Goal: Information Seeking & Learning: Learn about a topic

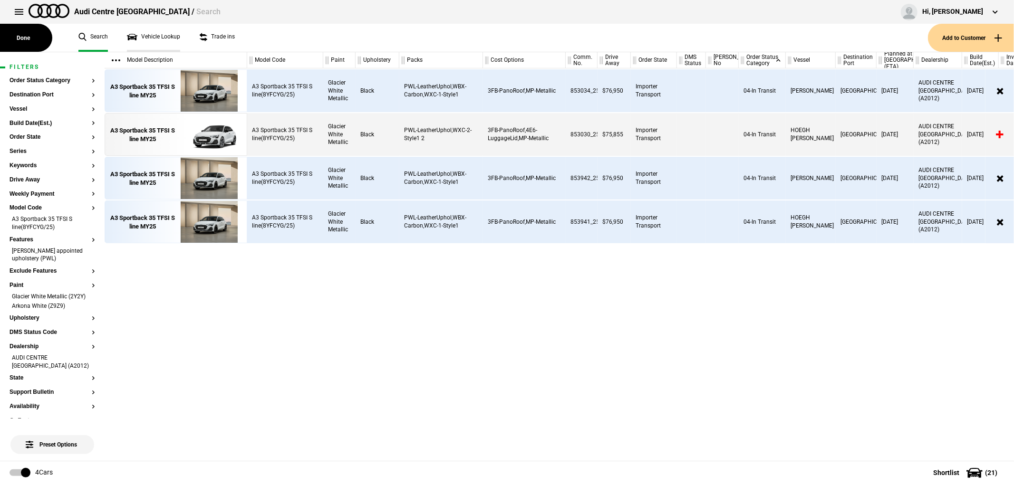
click at [156, 39] on link "Vehicle Lookup" at bounding box center [153, 38] width 53 height 28
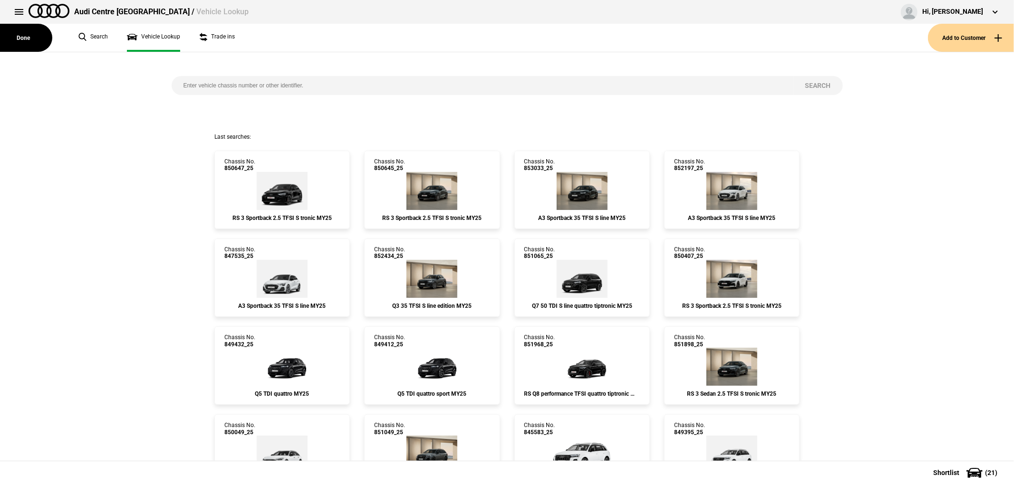
click at [238, 80] on input "search" at bounding box center [483, 85] width 622 height 19
paste input "850031"
type input "850031"
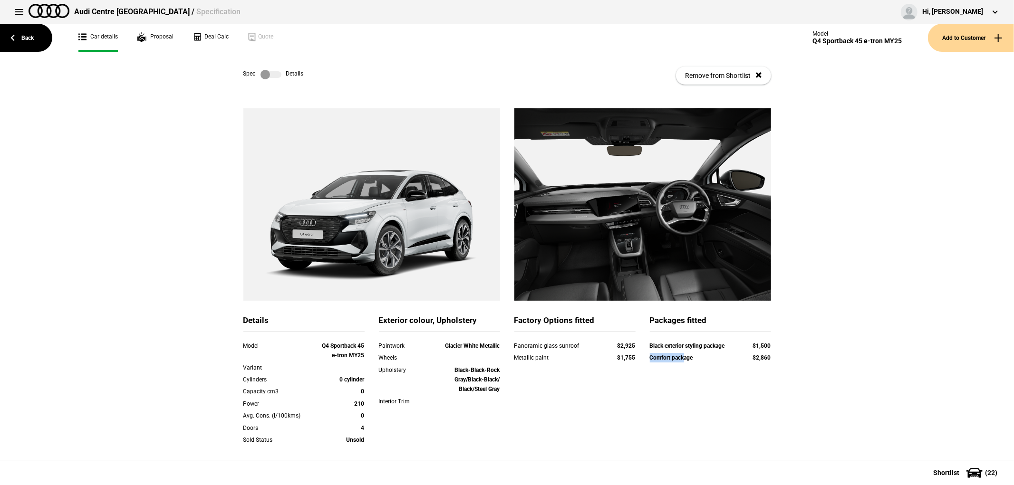
drag, startPoint x: 645, startPoint y: 161, endPoint x: 680, endPoint y: 164, distance: 34.4
click at [680, 353] on div "Comfort package" at bounding box center [692, 358] width 85 height 10
click at [33, 41] on link "Back" at bounding box center [26, 38] width 52 height 28
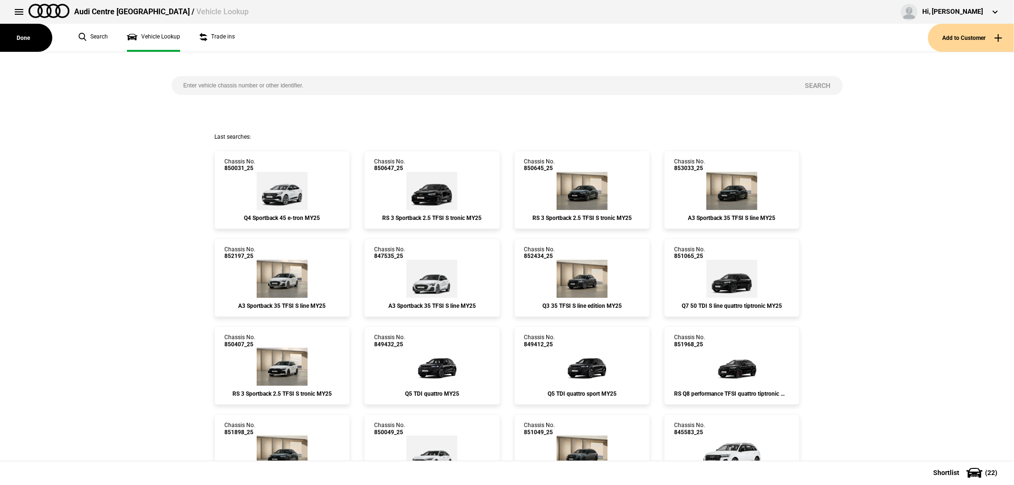
click at [297, 86] on input "search" at bounding box center [483, 85] width 622 height 19
paste input "845413"
type input "845413"
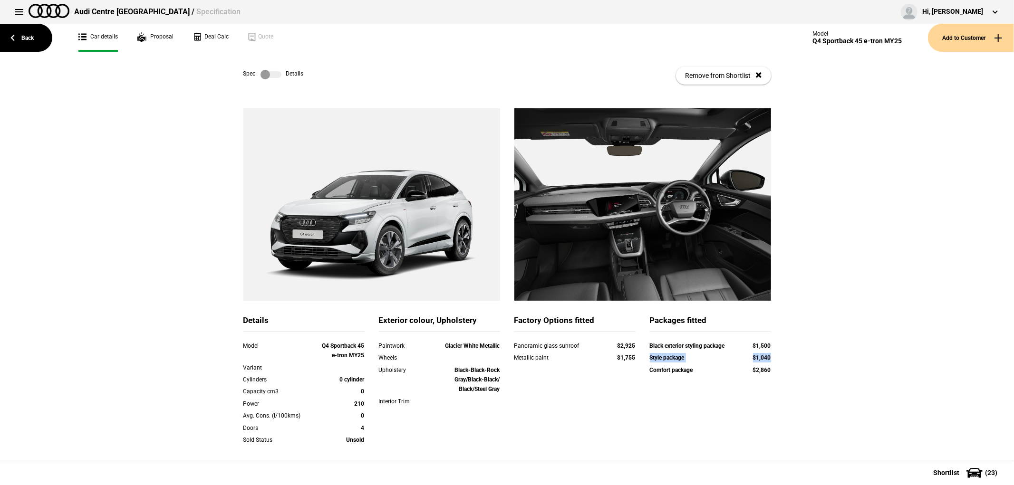
drag, startPoint x: 642, startPoint y: 167, endPoint x: 775, endPoint y: 161, distance: 133.2
click at [775, 161] on div "Details Model Q4 Sportback 45 e-tron MY25 Variant Cylinders 0 cylinder Capacity…" at bounding box center [507, 351] width 556 height 486
drag, startPoint x: 521, startPoint y: 153, endPoint x: 612, endPoint y: 147, distance: 90.4
click at [612, 315] on div "Factory Options fitted Panoramic glass sunroof $2,925 Metallic paint $1,755" at bounding box center [574, 345] width 121 height 60
drag, startPoint x: 644, startPoint y: 154, endPoint x: 735, endPoint y: 157, distance: 90.8
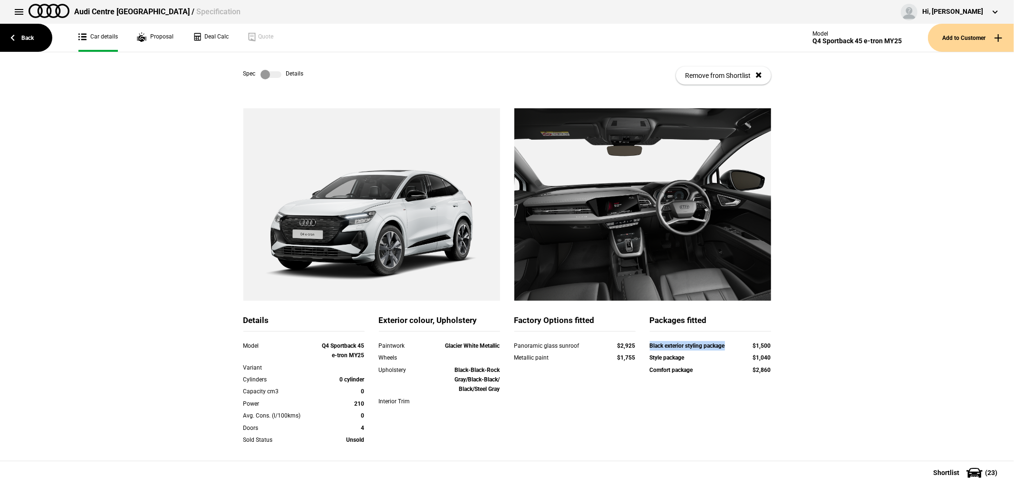
click at [735, 341] on div "Black exterior styling package $1,500 Style package $1,040 Comfort package $2,8…" at bounding box center [709, 359] width 135 height 36
click at [265, 73] on label at bounding box center [270, 75] width 21 height 10
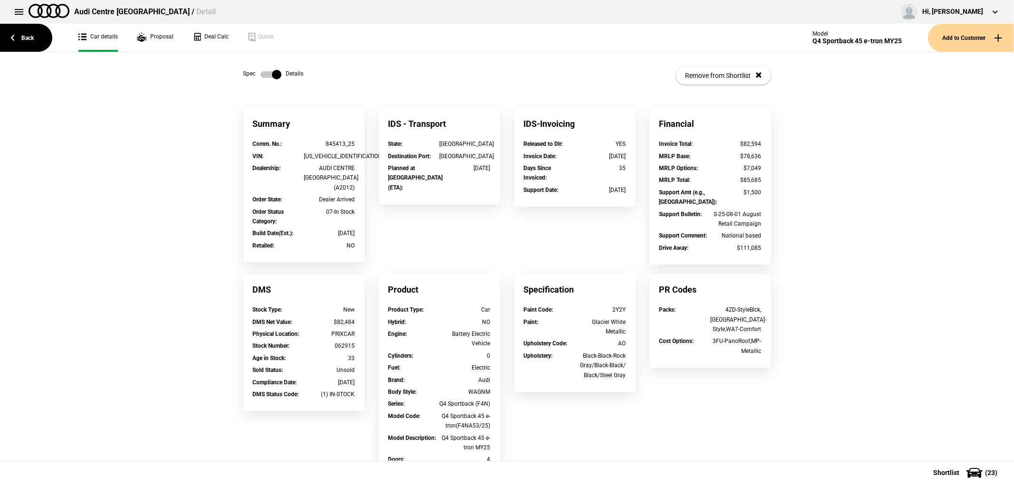
click at [309, 158] on div "[US_VEHICLE_IDENTIFICATION_NUMBER]" at bounding box center [329, 157] width 51 height 10
copy div "[US_VEHICLE_IDENTIFICATION_NUMBER]"
click at [264, 74] on label at bounding box center [270, 75] width 21 height 10
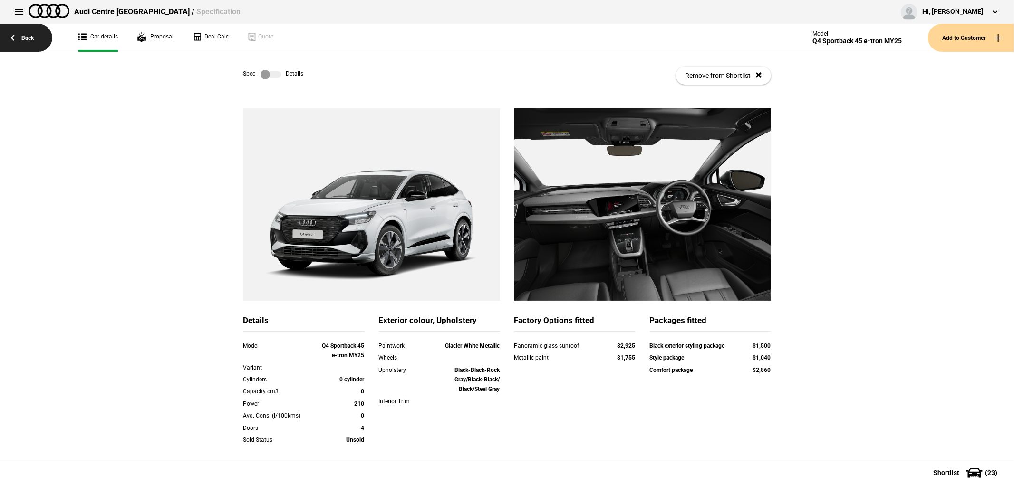
click at [30, 36] on link "Back" at bounding box center [26, 38] width 52 height 28
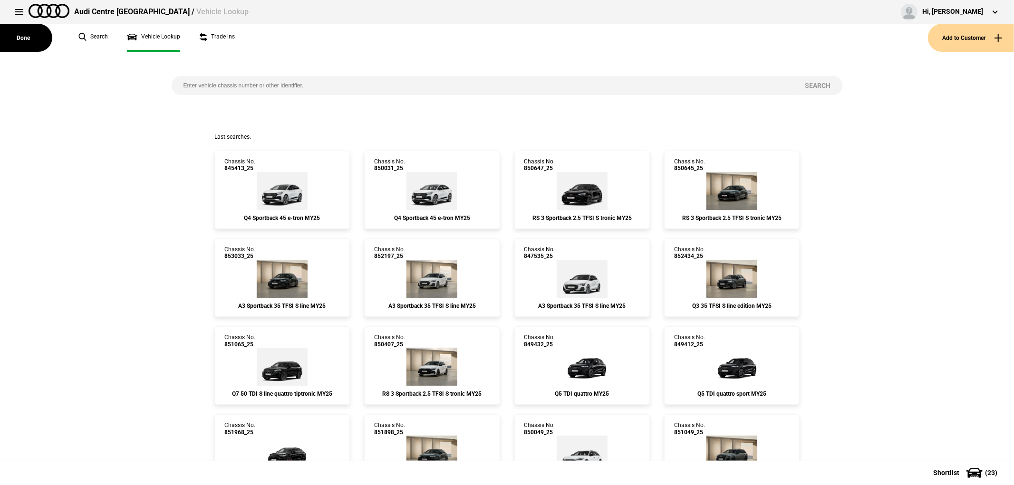
click at [322, 84] on input "search" at bounding box center [483, 85] width 622 height 19
paste input "851785"
type input "851785"
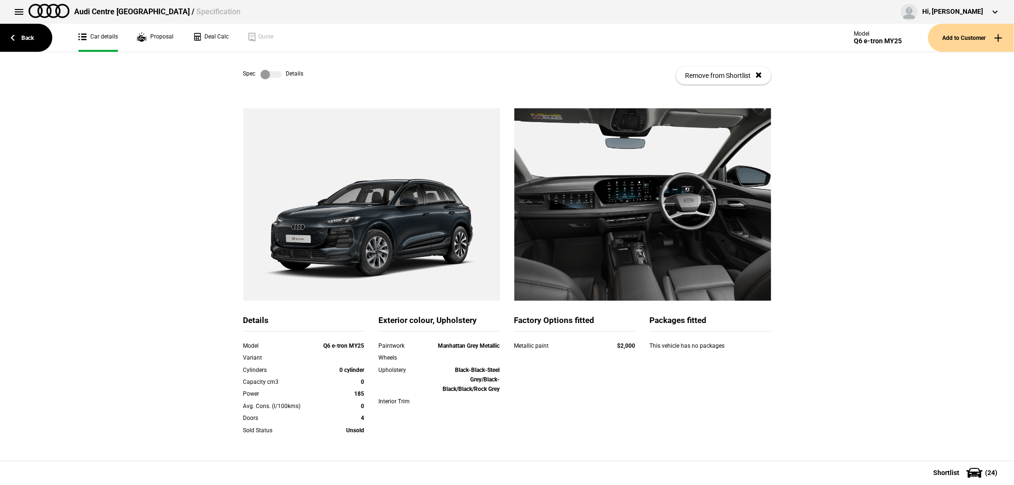
scroll to position [124, 0]
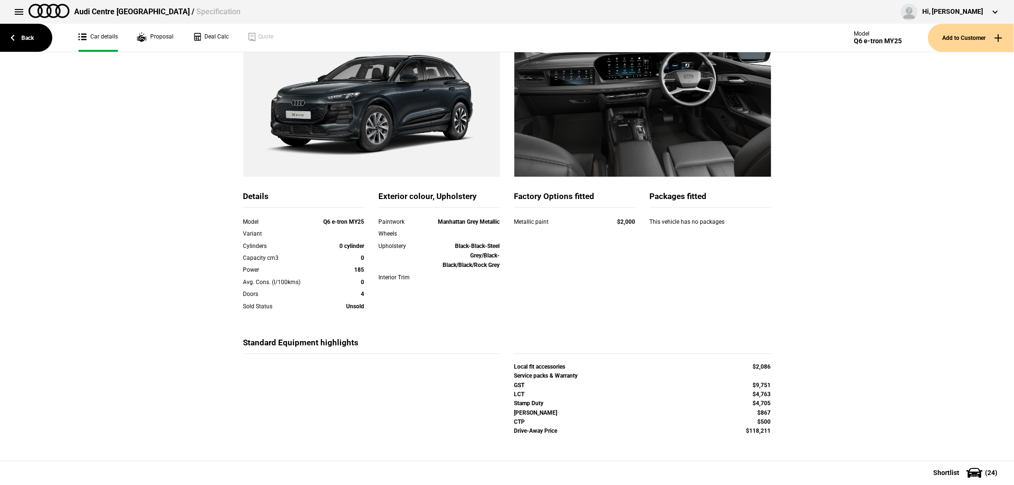
drag, startPoint x: 468, startPoint y: 138, endPoint x: 482, endPoint y: 320, distance: 182.5
